Goal: Task Accomplishment & Management: Manage account settings

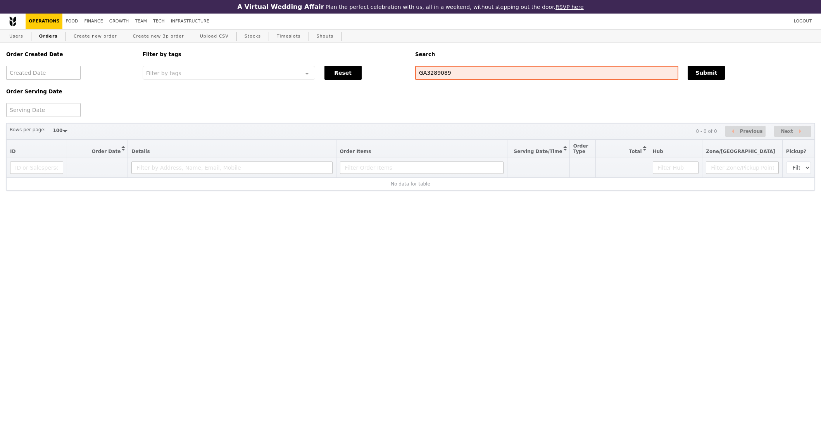
select select "100"
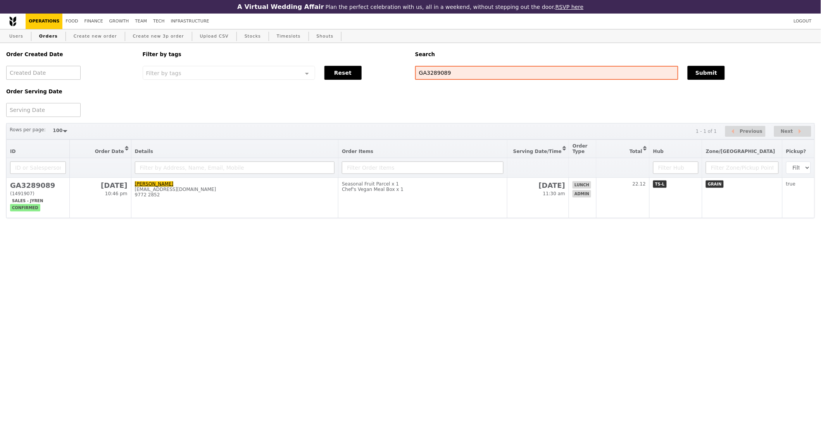
click at [468, 262] on html "A Virtual Wedding Affair Plan the perfect celebration with us, all in a weekend…" at bounding box center [410, 131] width 821 height 262
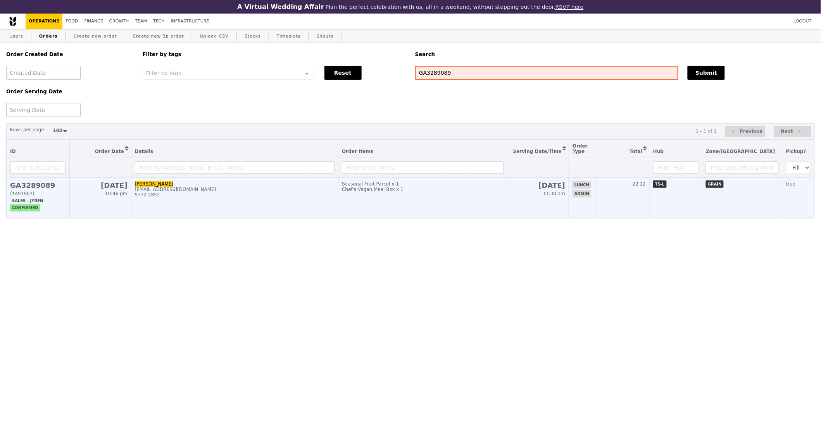
click at [443, 200] on td "Seasonal Fruit Parcel x 1 Chef's Vegan Meal Box x 1" at bounding box center [422, 198] width 169 height 40
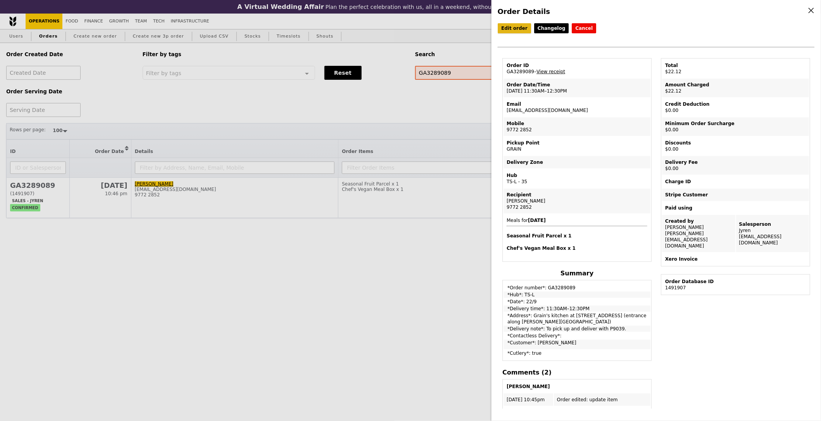
click at [508, 31] on link "Edit order" at bounding box center [514, 28] width 33 height 10
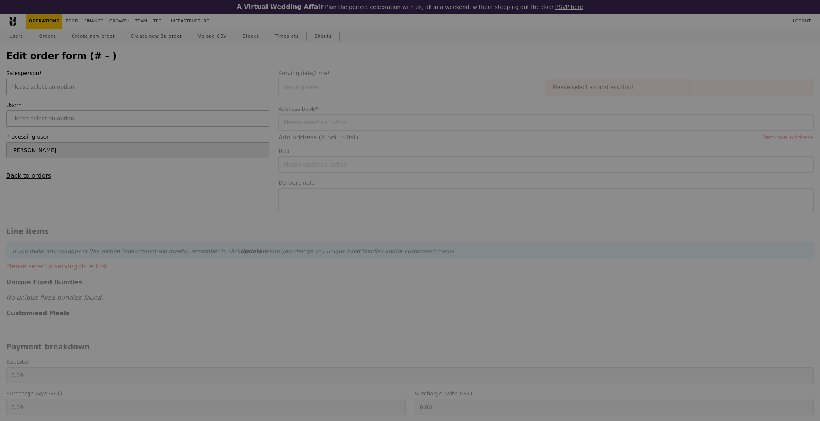
type input "[DATE]"
type textarea "To pick up and deliver with P9039."
type input "22.12"
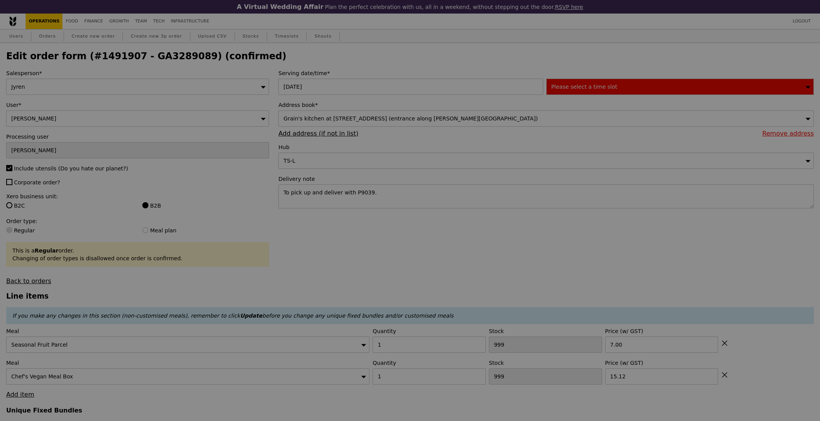
type input "499"
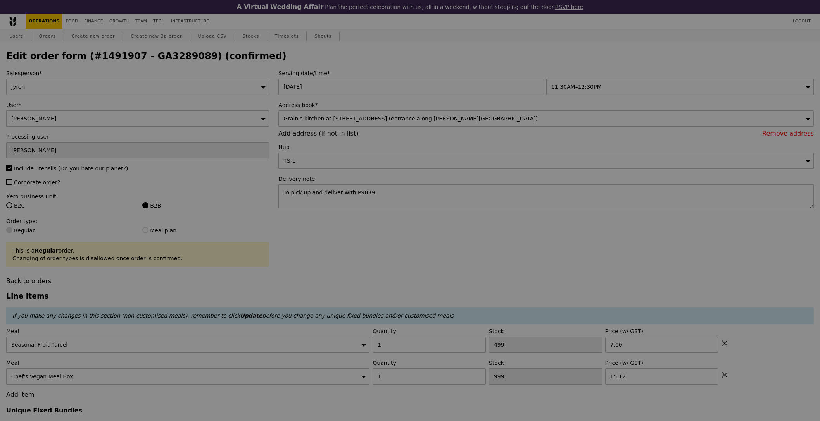
type input "Update"
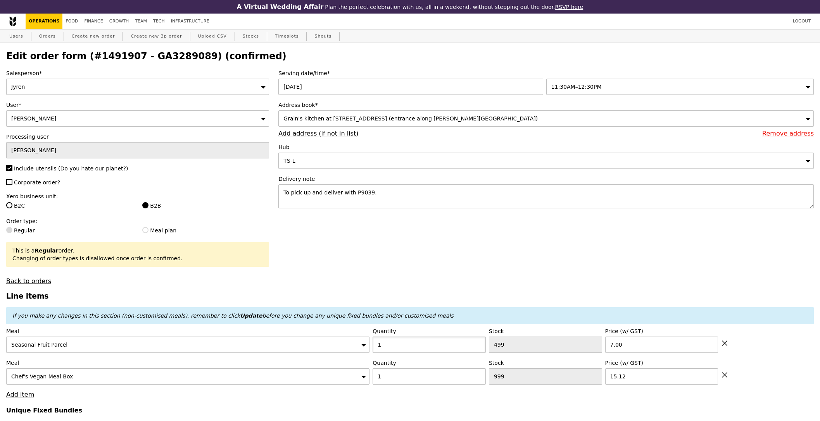
click at [442, 346] on input "1" at bounding box center [429, 345] width 113 height 16
type input "3"
click at [408, 385] on input "1" at bounding box center [429, 377] width 113 height 16
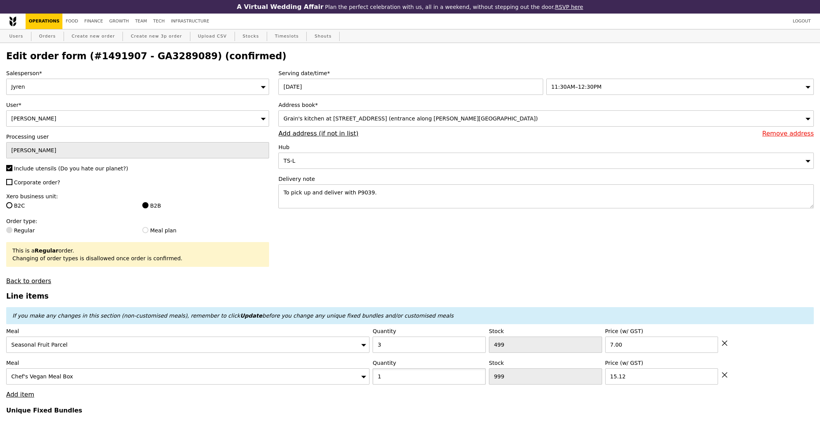
click at [409, 383] on input "1" at bounding box center [429, 377] width 113 height 16
type input "13"
type input "Loading..."
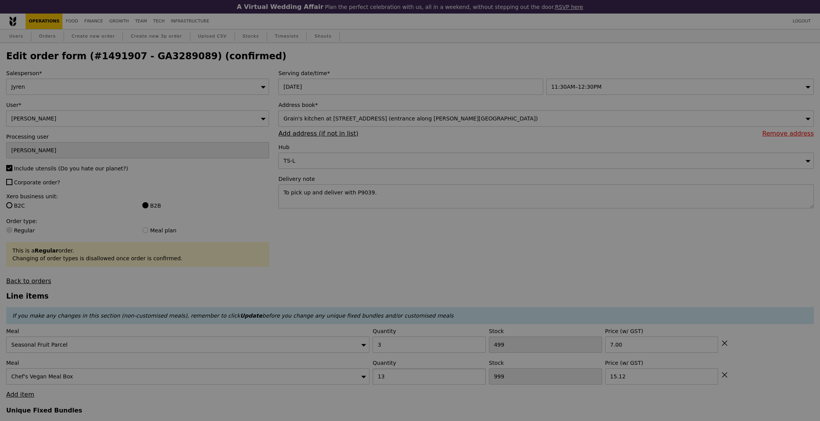
type input "13"
click at [409, 385] on div at bounding box center [410, 210] width 820 height 421
click at [409, 384] on div at bounding box center [410, 210] width 820 height 421
type input "0.00"
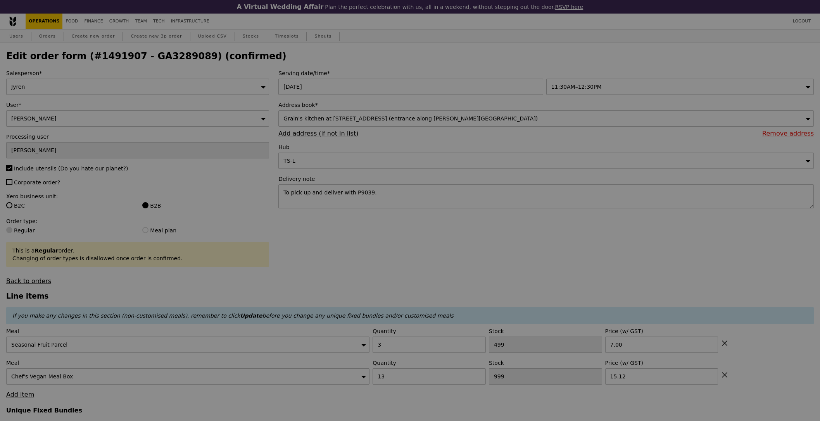
type input "Update"
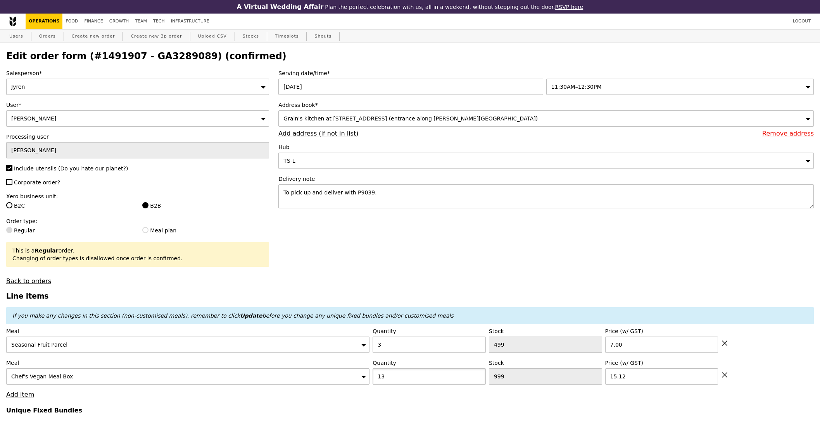
click at [409, 383] on input "13" at bounding box center [429, 377] width 113 height 16
type input "3"
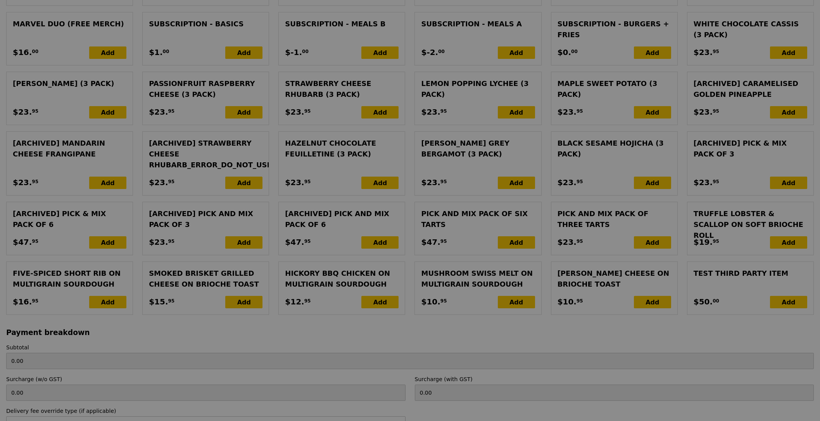
scroll to position [1667, 0]
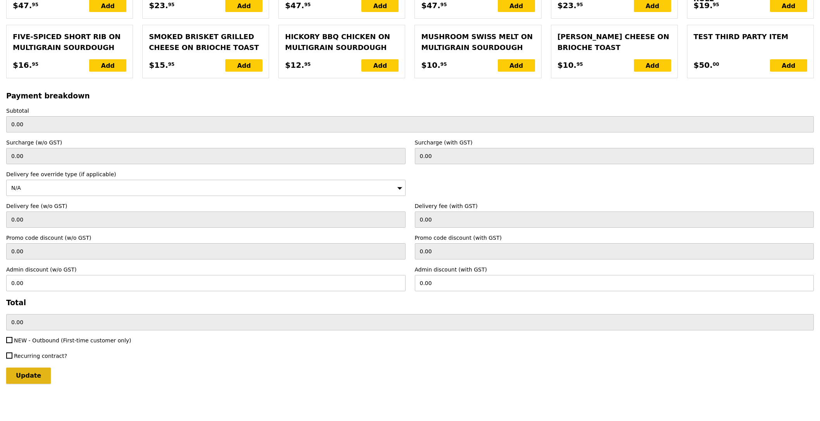
click at [45, 380] on input "Update" at bounding box center [28, 376] width 45 height 16
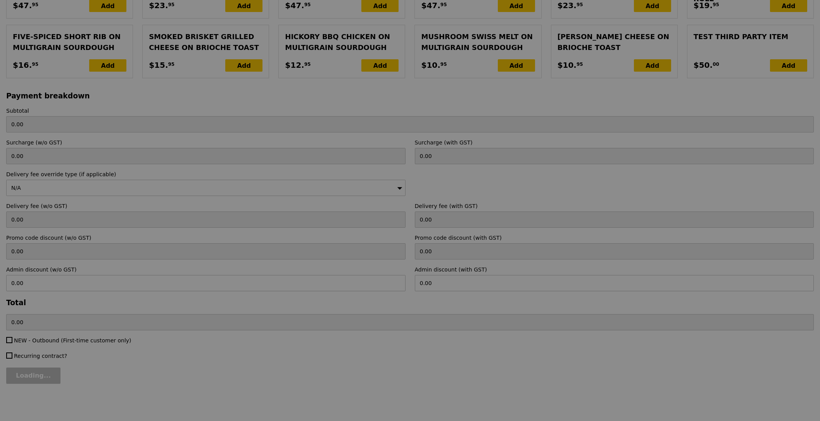
type input "Loading..."
type input "66.36"
type input "Update"
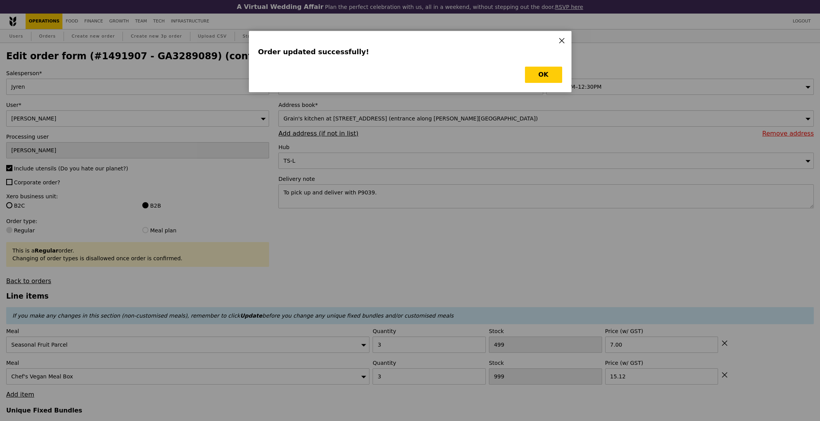
click at [519, 70] on div "OK" at bounding box center [410, 75] width 304 height 16
click at [540, 74] on button "OK" at bounding box center [543, 75] width 37 height 16
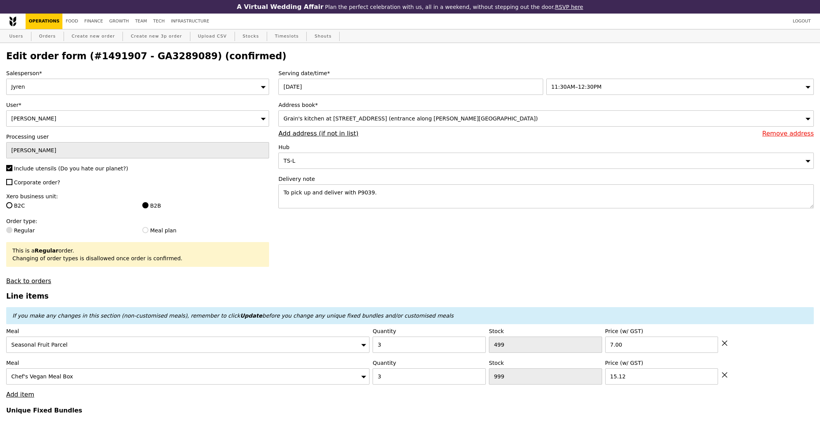
click at [163, 54] on h2 "Edit order form (#1491907 - GA3289089) (confirmed)" at bounding box center [409, 56] width 807 height 11
copy h2 "GA3289089"
click at [48, 40] on link "Orders" at bounding box center [47, 36] width 23 height 14
select select "100"
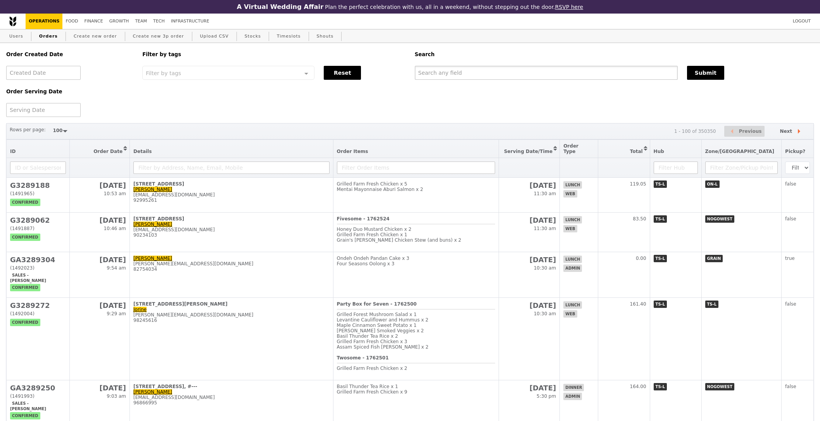
click at [561, 72] on input "text" at bounding box center [546, 73] width 263 height 14
paste input "GA3289089"
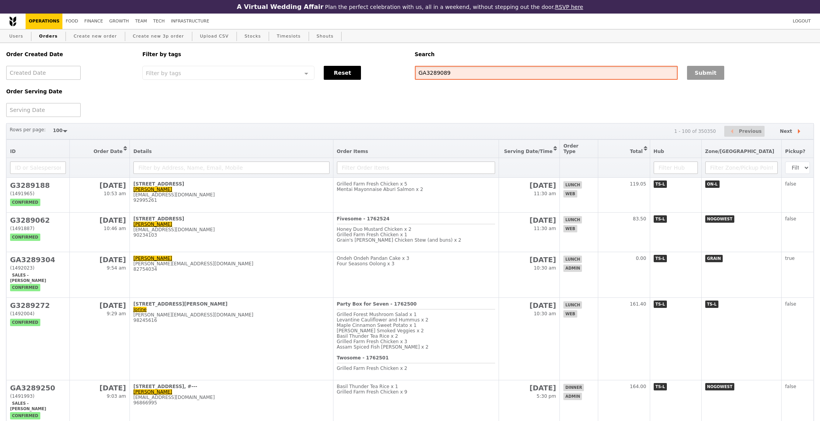
type input "GA3289089"
click at [689, 75] on button "Submit" at bounding box center [705, 73] width 37 height 14
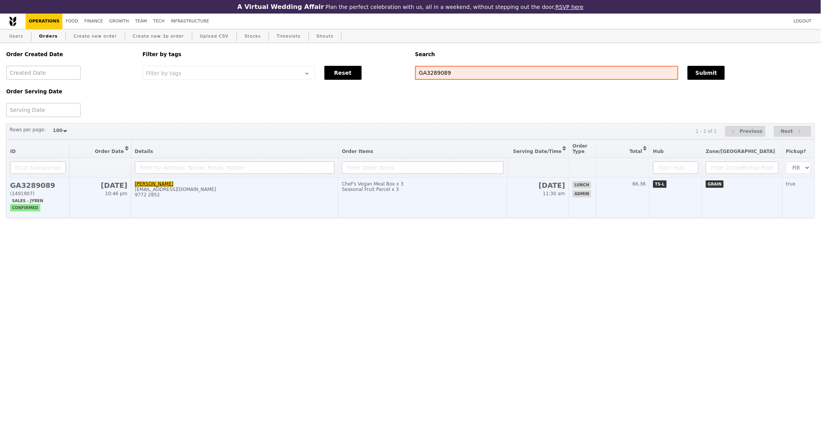
click at [642, 210] on td "66.36" at bounding box center [623, 198] width 53 height 40
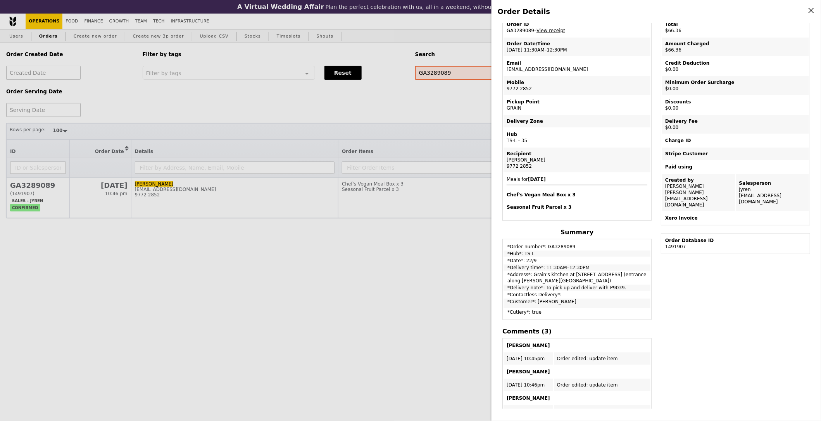
scroll to position [42, 0]
